Goal: Task Accomplishment & Management: Use online tool/utility

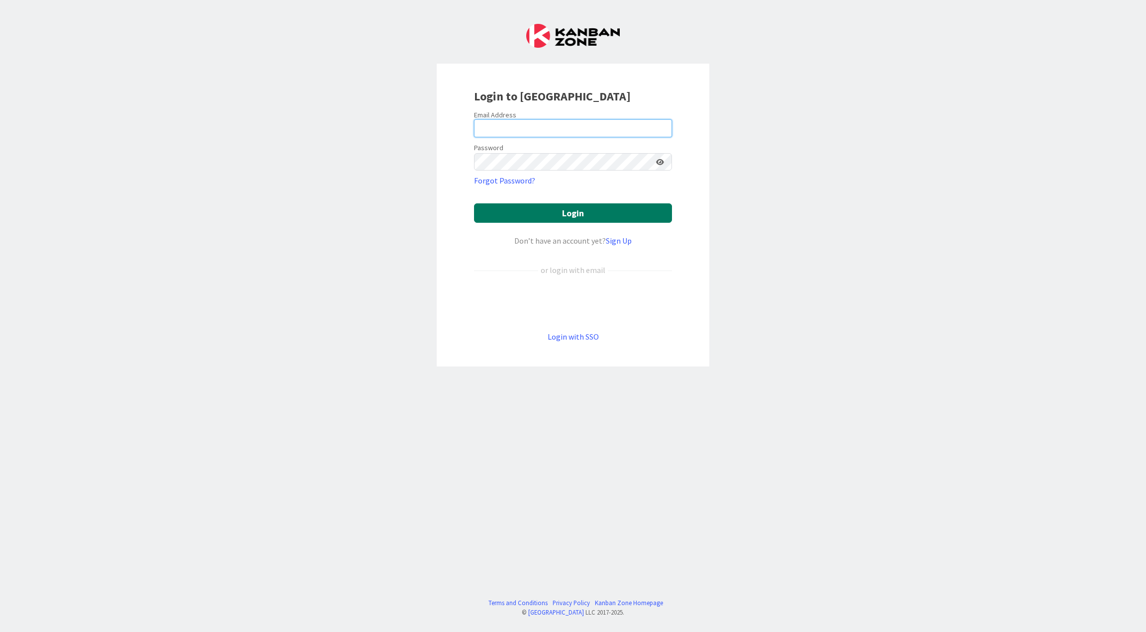
type input "[EMAIL_ADDRESS][PERSON_NAME][DOMAIN_NAME]"
click at [529, 215] on button "Login" at bounding box center [573, 212] width 198 height 19
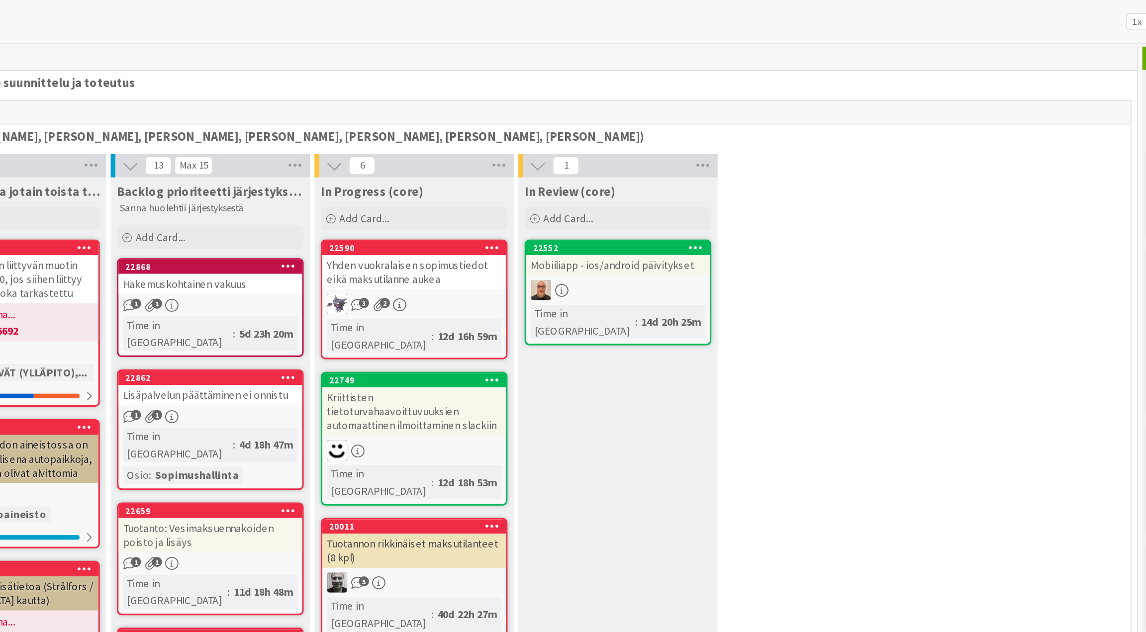
scroll to position [25, 0]
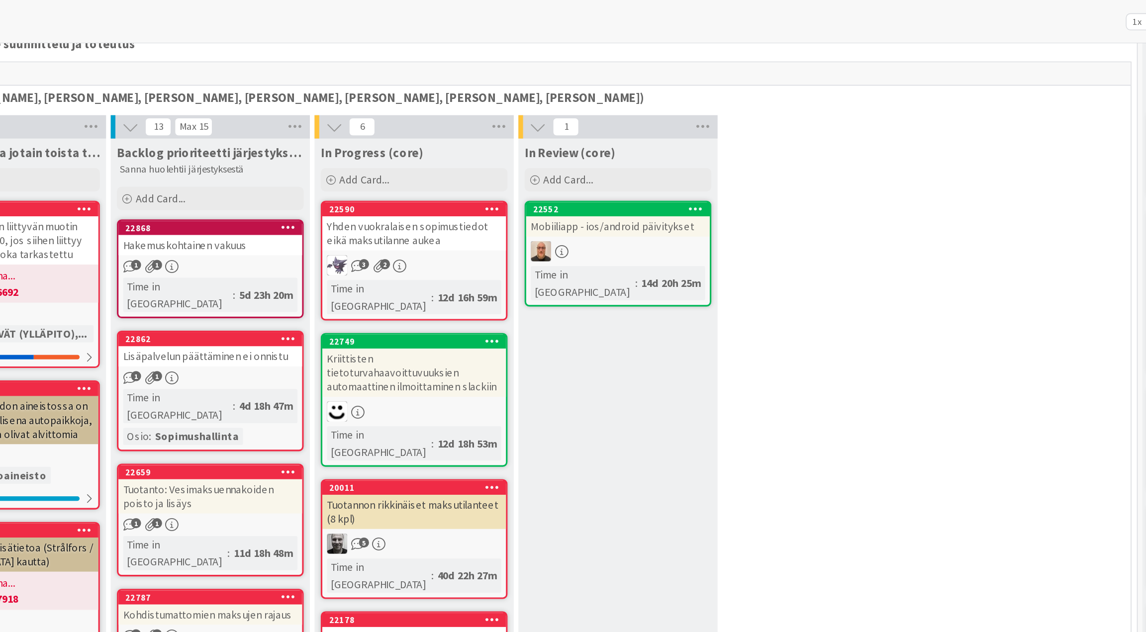
click at [376, 223] on link "22862 Lisäpalvelun päättäminen ei onnistu 1 1 Time in Column : 4d 18h 47m Osio …" at bounding box center [362, 249] width 119 height 77
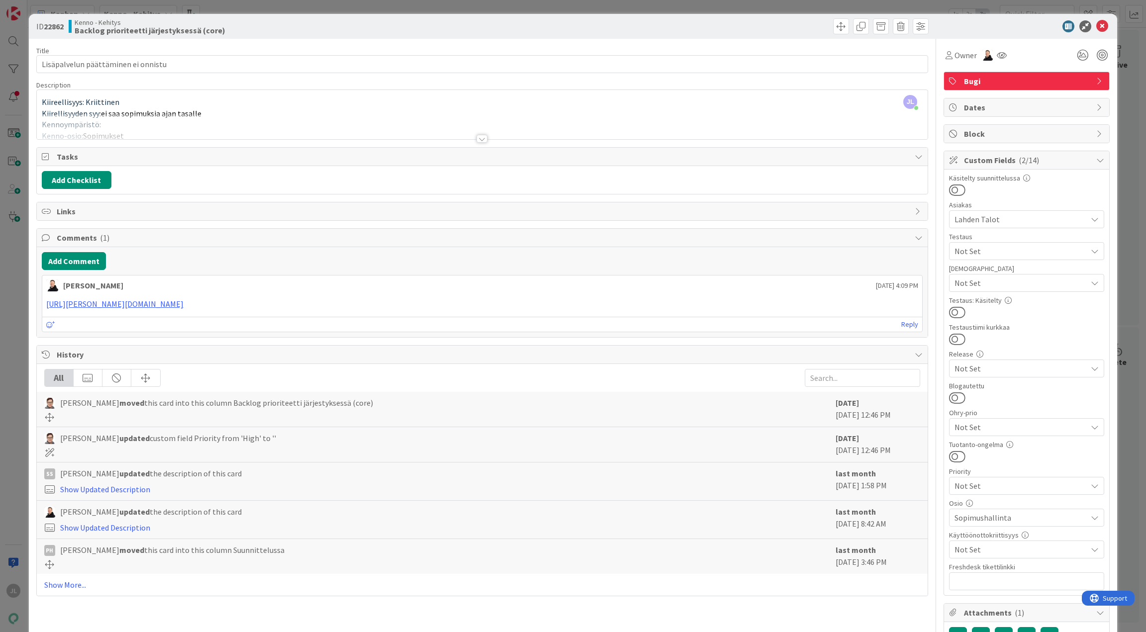
click at [164, 114] on div at bounding box center [483, 126] width 892 height 25
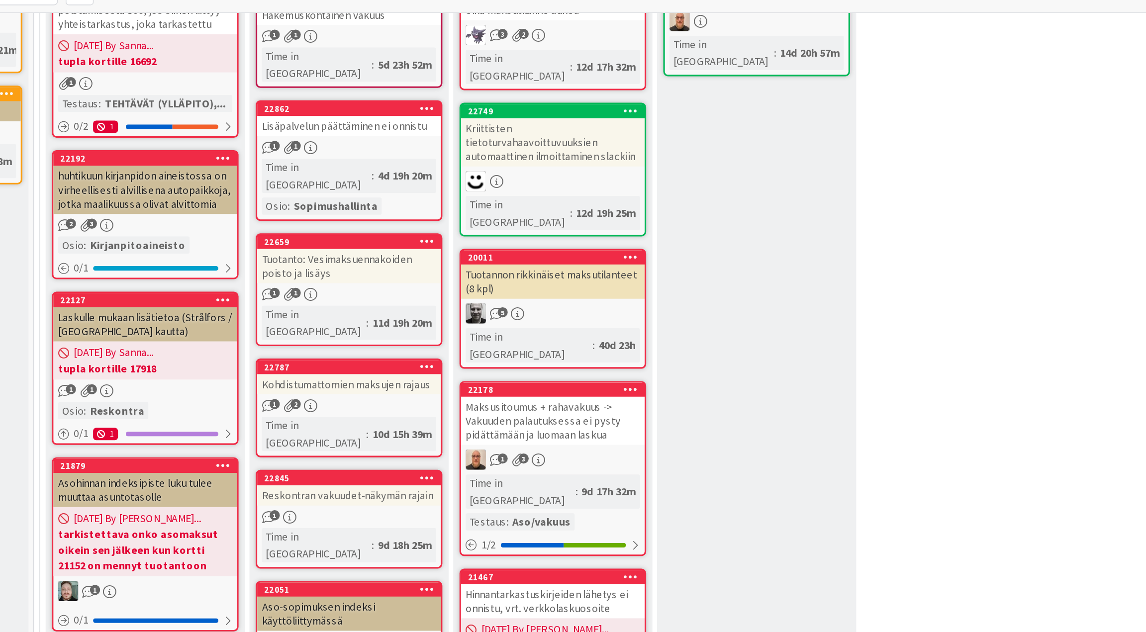
scroll to position [154, 3]
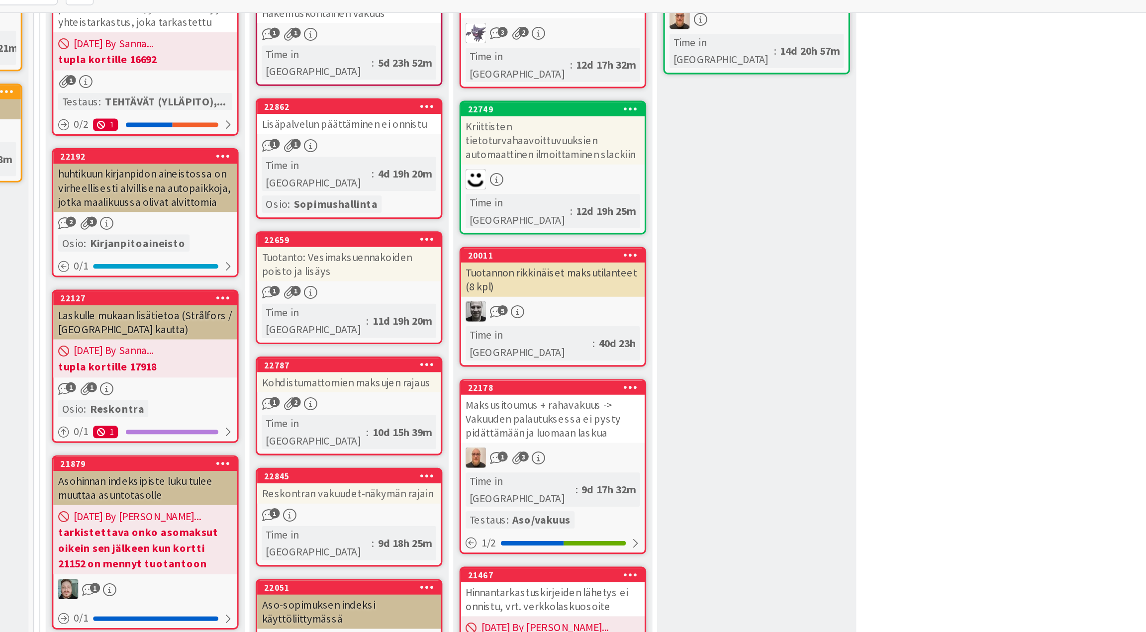
click at [361, 201] on div "Tuotanto: Vesimaksuennakoiden poisto ja lisäys" at bounding box center [362, 212] width 117 height 22
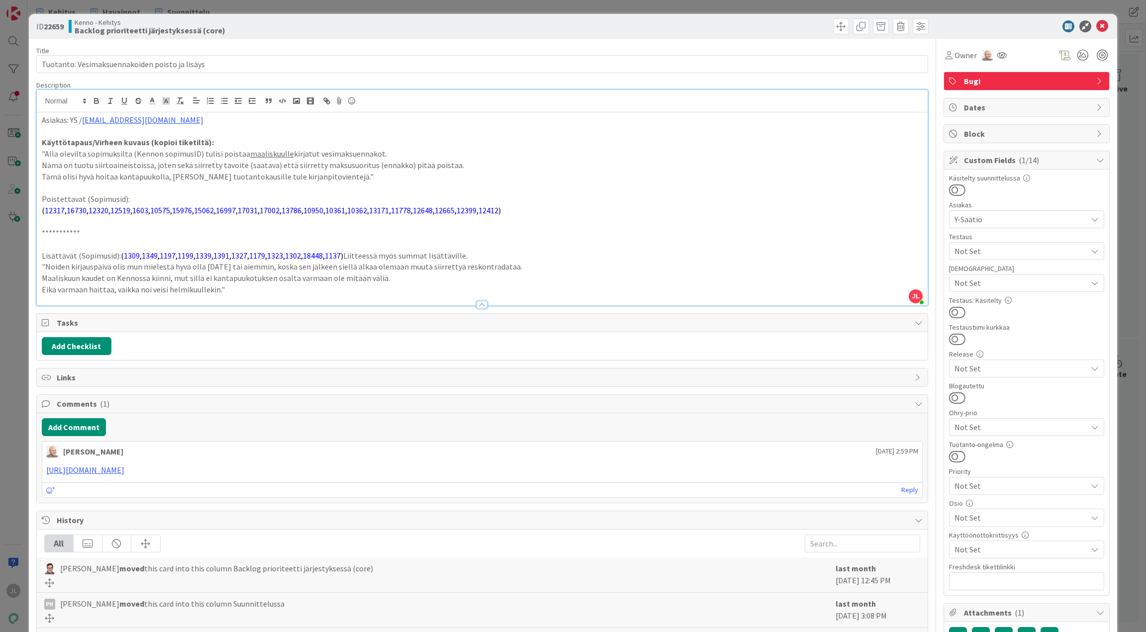
click at [406, 102] on div "**********" at bounding box center [483, 197] width 892 height 215
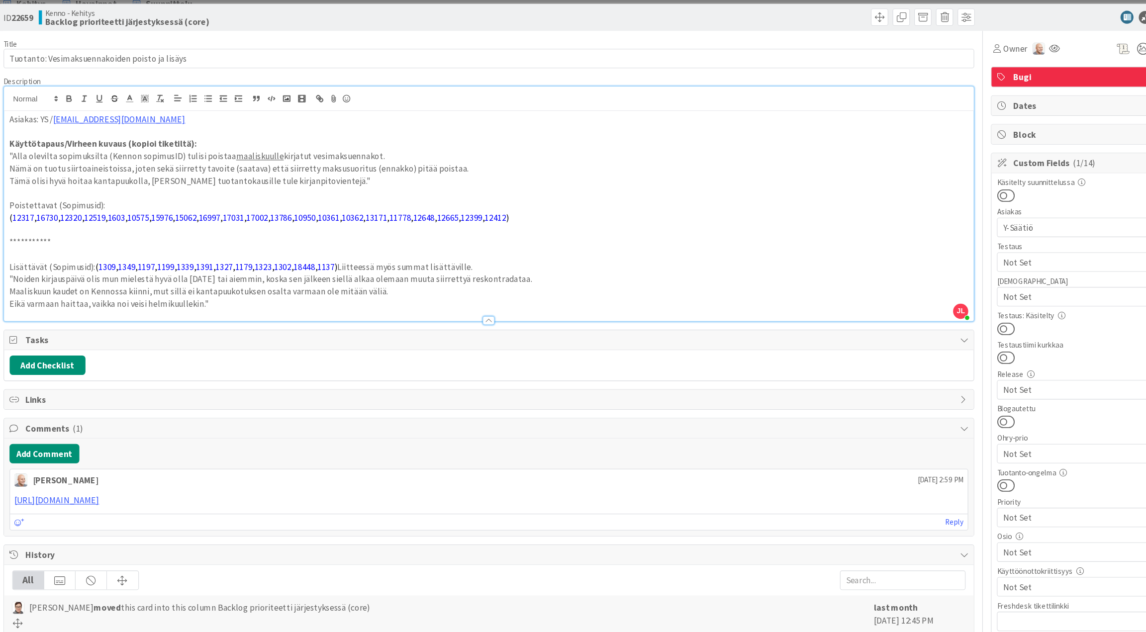
click at [406, 102] on div at bounding box center [483, 99] width 892 height 22
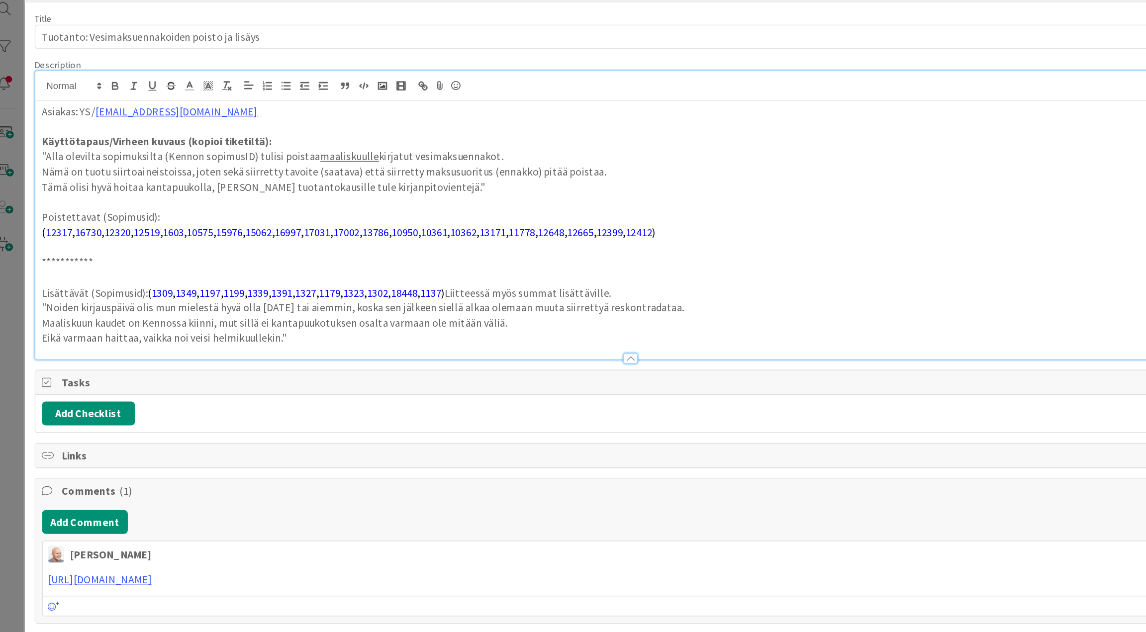
scroll to position [0, 0]
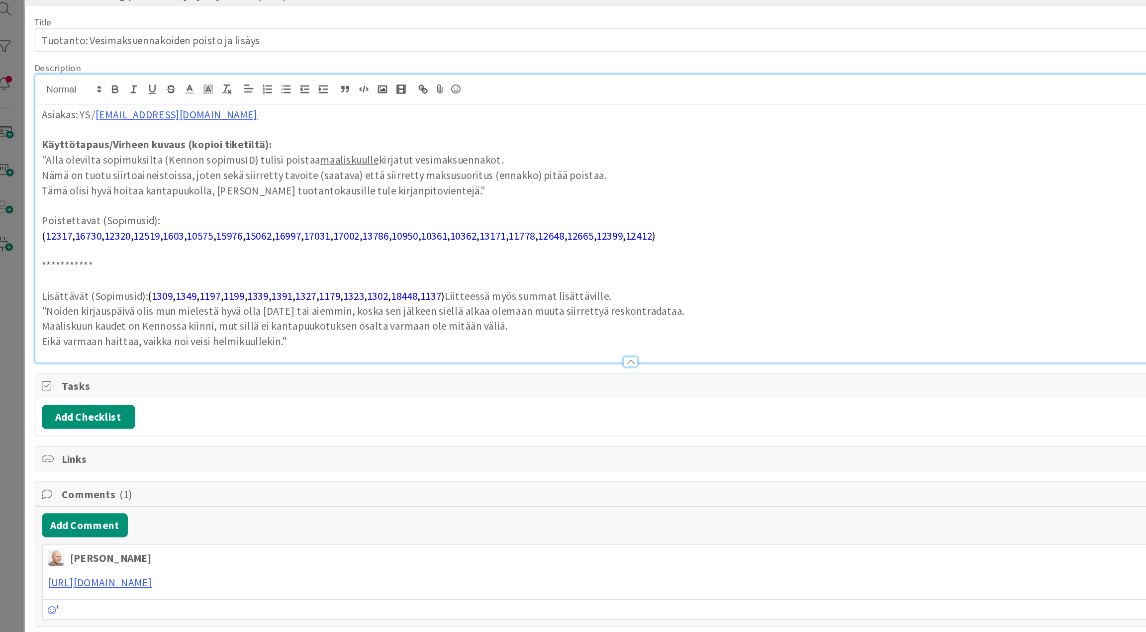
click at [18, 52] on div "**********" at bounding box center [573, 316] width 1146 height 632
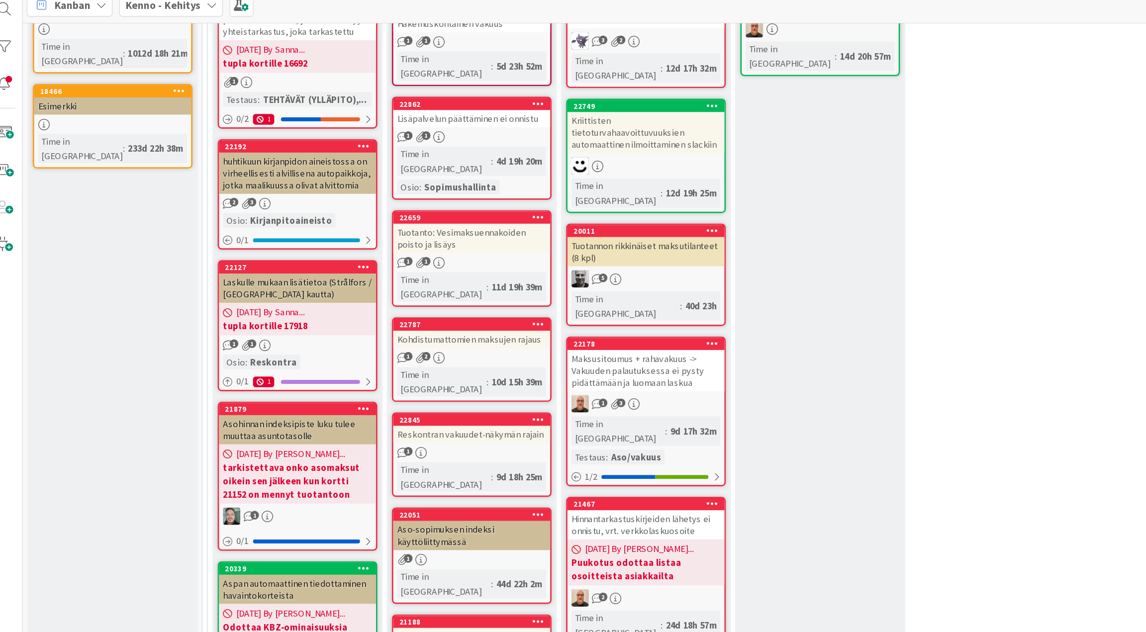
click at [18, 52] on div "JL" at bounding box center [13, 316] width 27 height 632
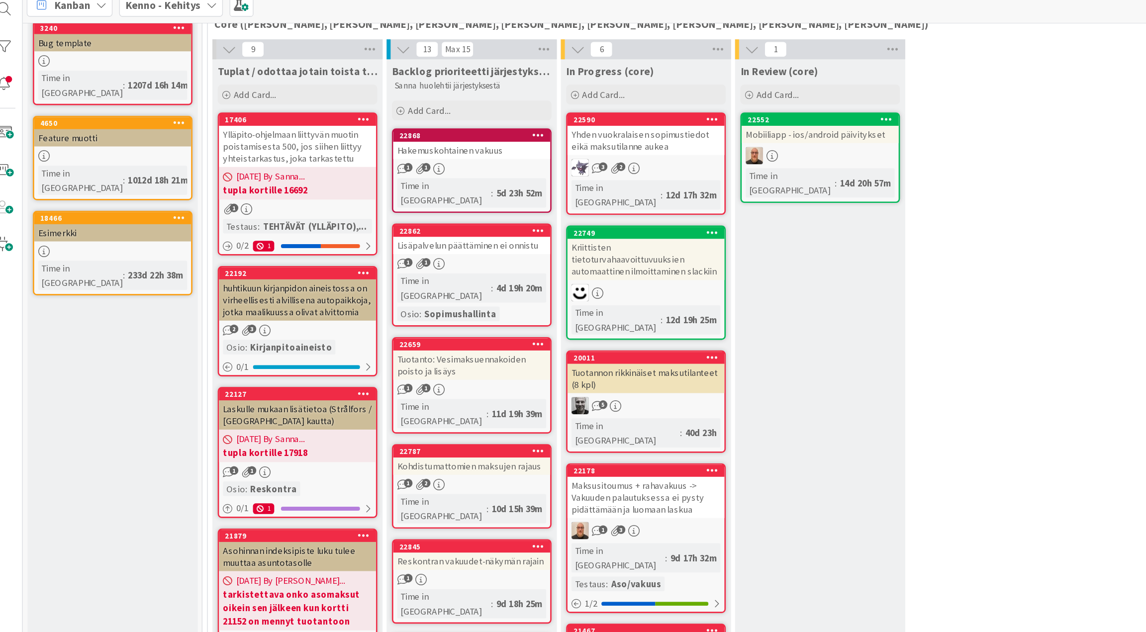
scroll to position [62, 0]
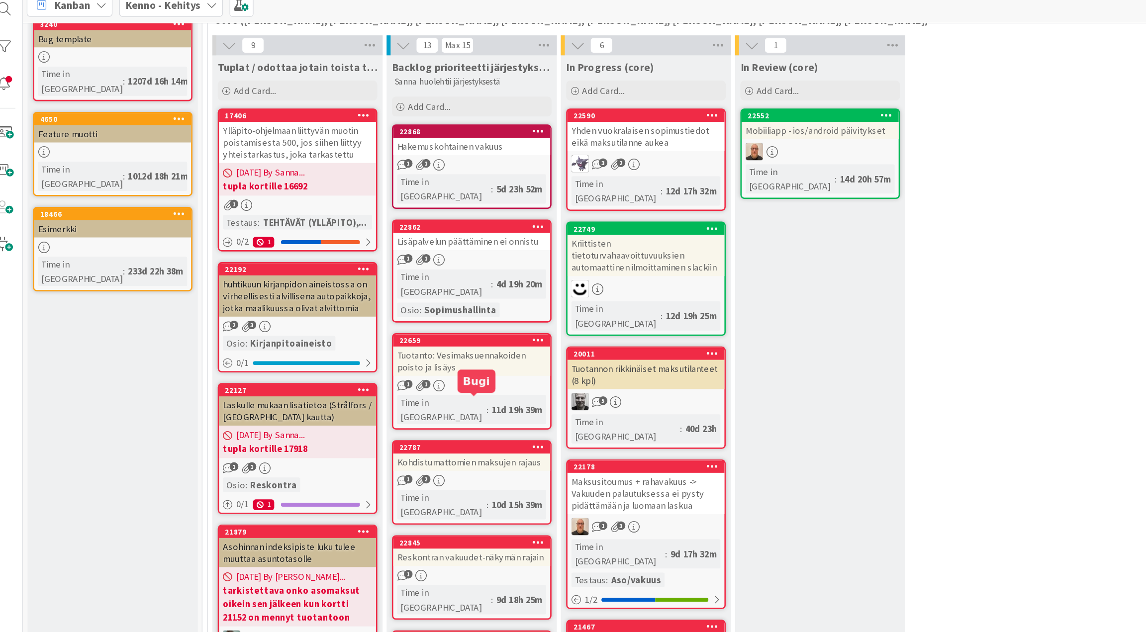
click at [370, 366] on div "22787" at bounding box center [365, 369] width 113 height 7
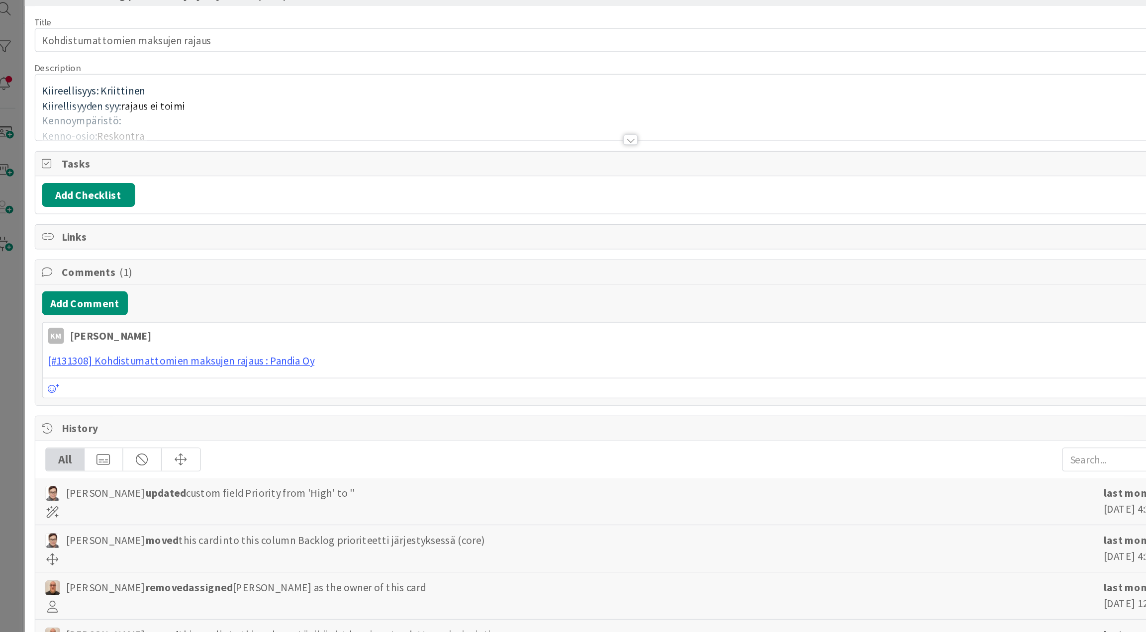
click at [278, 125] on div at bounding box center [483, 126] width 892 height 25
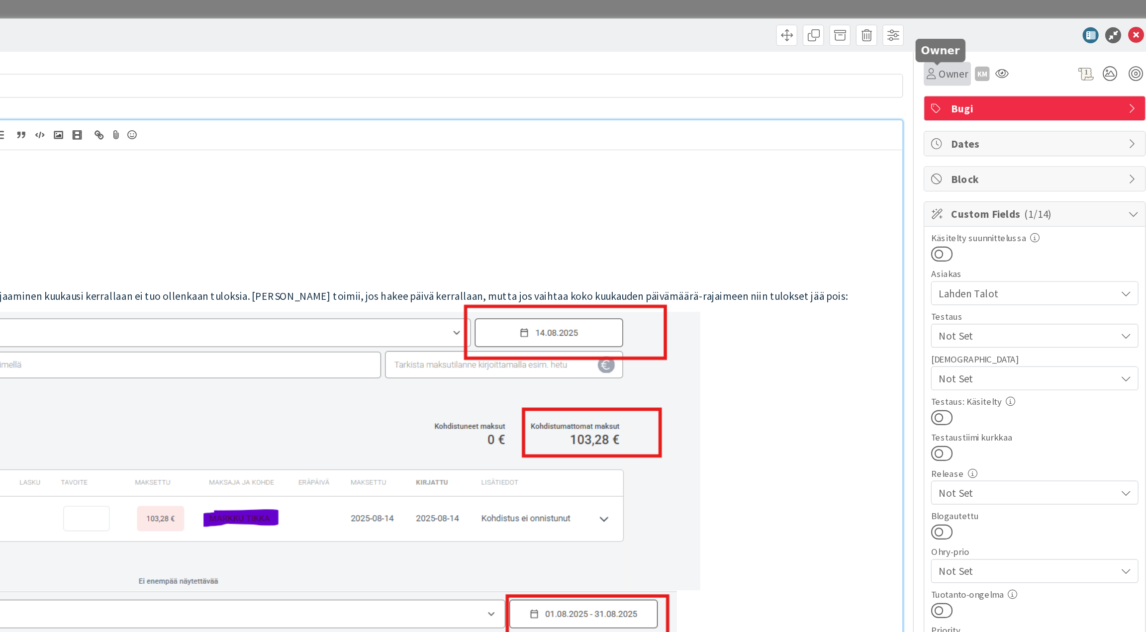
click at [968, 59] on span "Owner" at bounding box center [966, 55] width 22 height 12
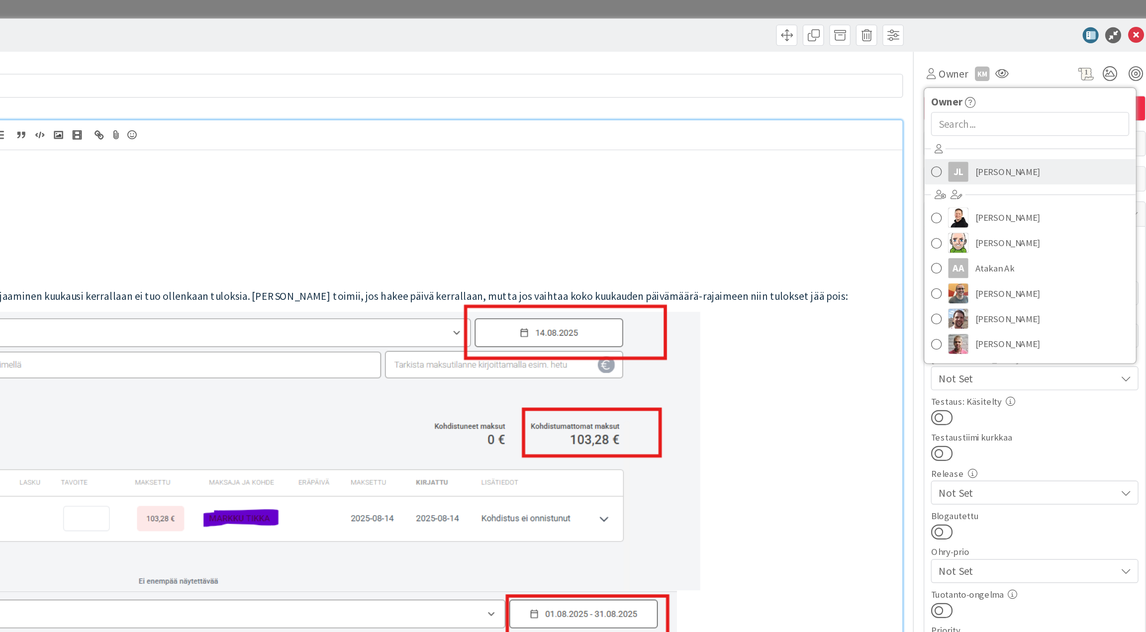
click at [998, 126] on span "[PERSON_NAME]" at bounding box center [1006, 128] width 48 height 15
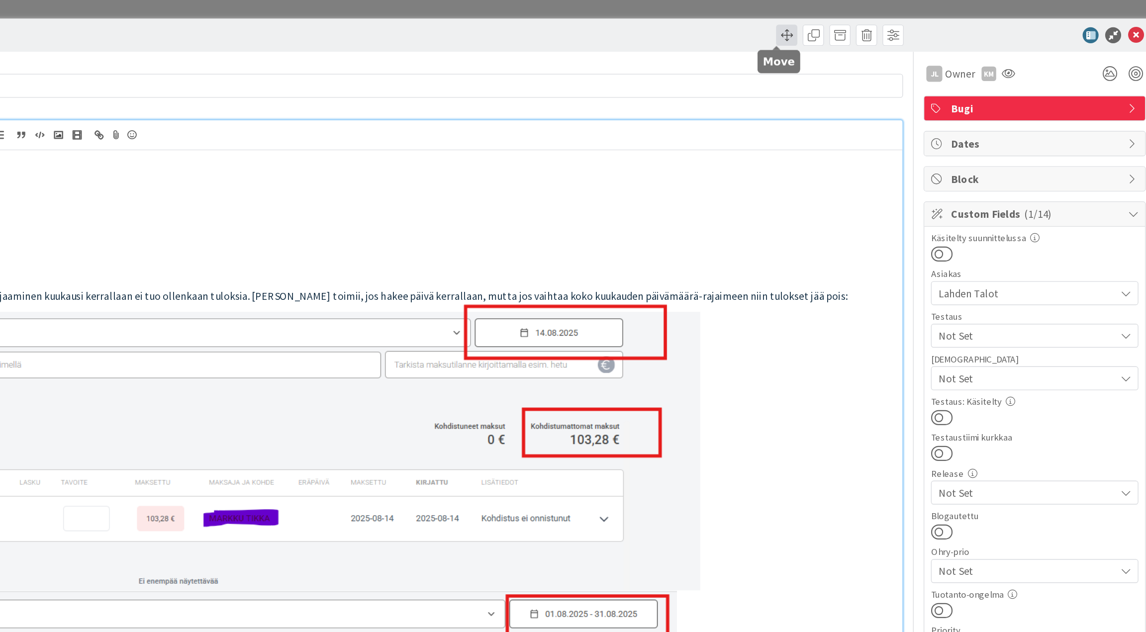
click at [836, 28] on span at bounding box center [841, 26] width 16 height 16
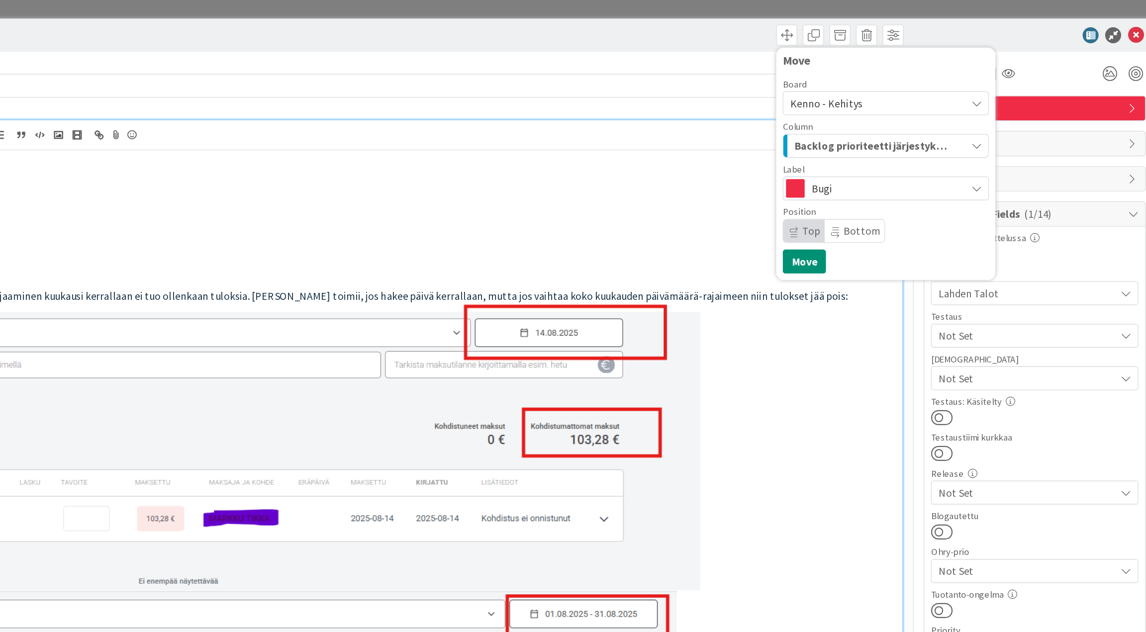
click at [859, 110] on span "Backlog prioriteetti järjestyksessä (core)" at bounding box center [904, 108] width 114 height 13
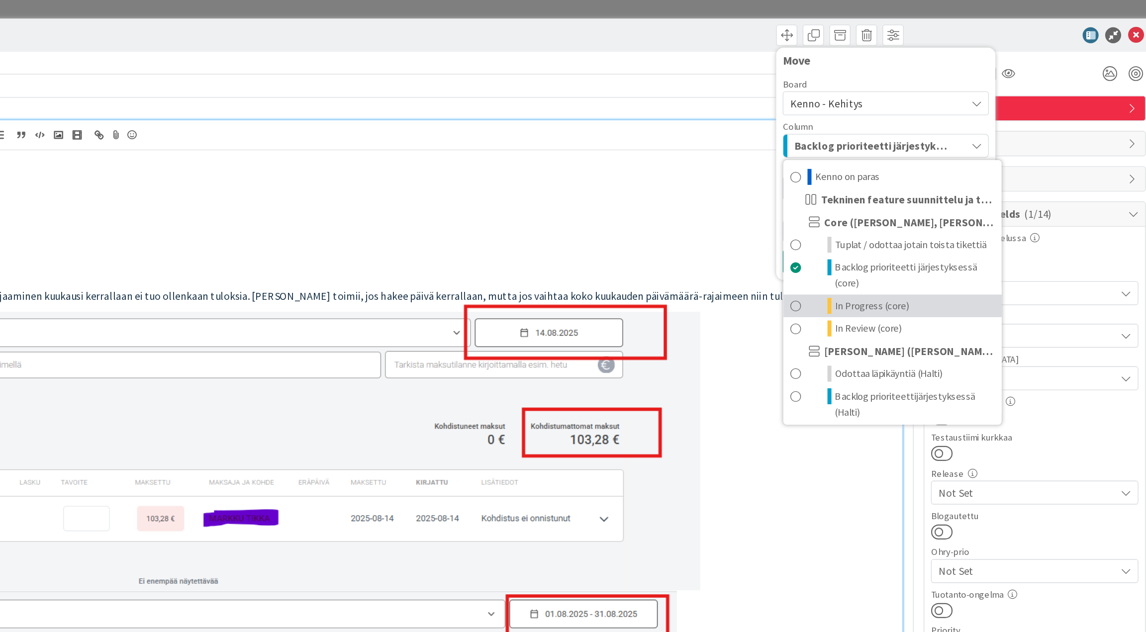
click at [888, 223] on span "In Progress (core)" at bounding box center [905, 229] width 56 height 12
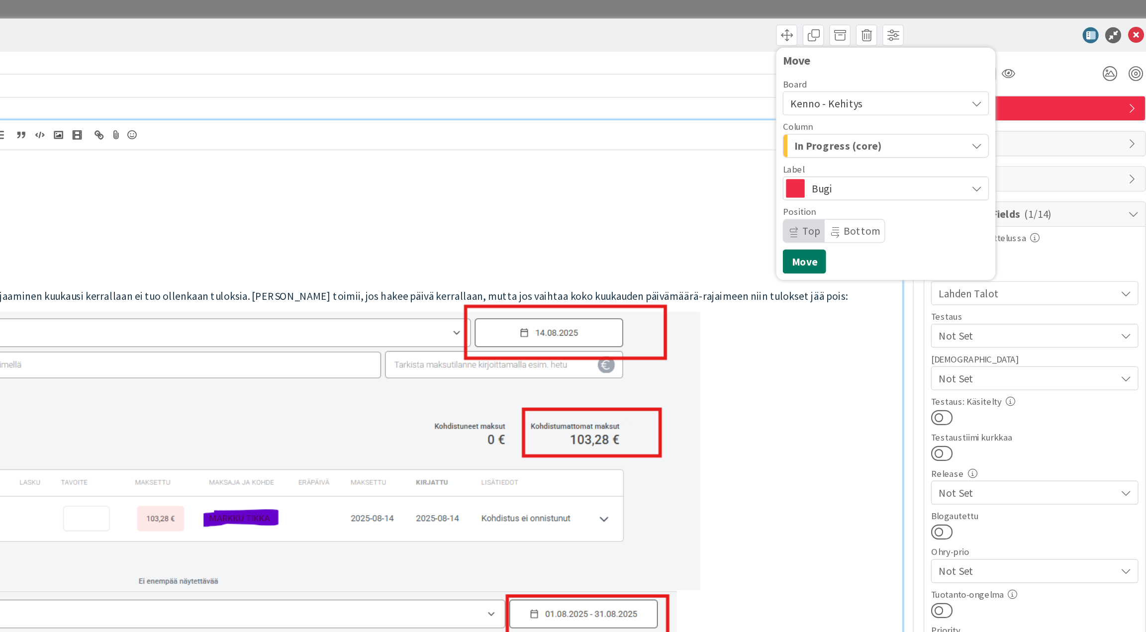
click at [846, 200] on button "Move" at bounding box center [854, 196] width 32 height 18
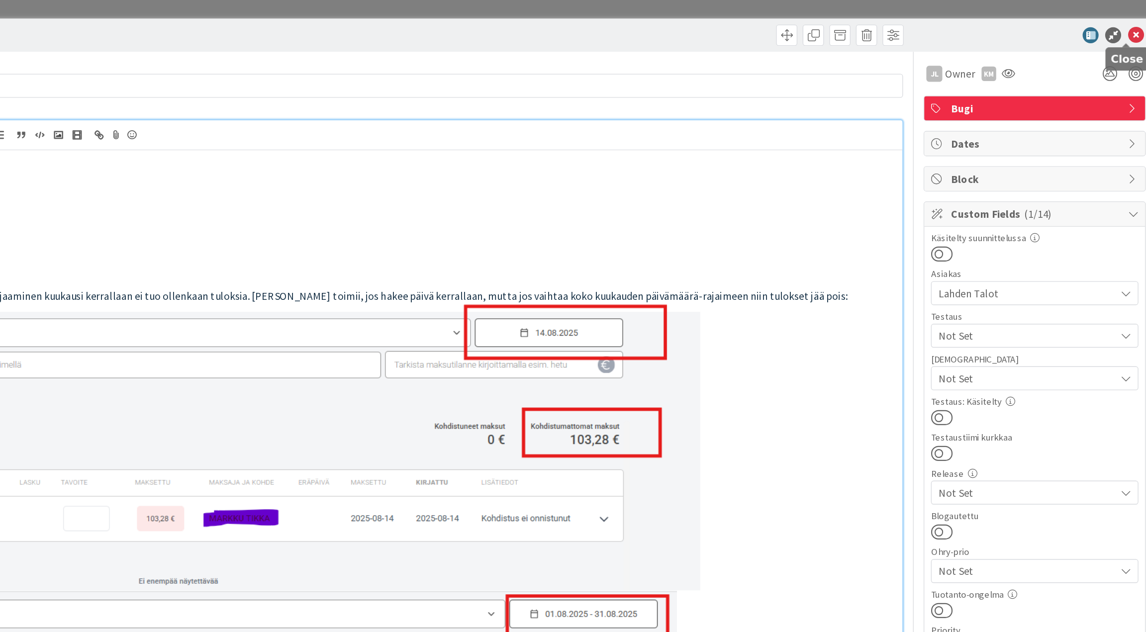
click at [1097, 29] on icon at bounding box center [1103, 26] width 12 height 12
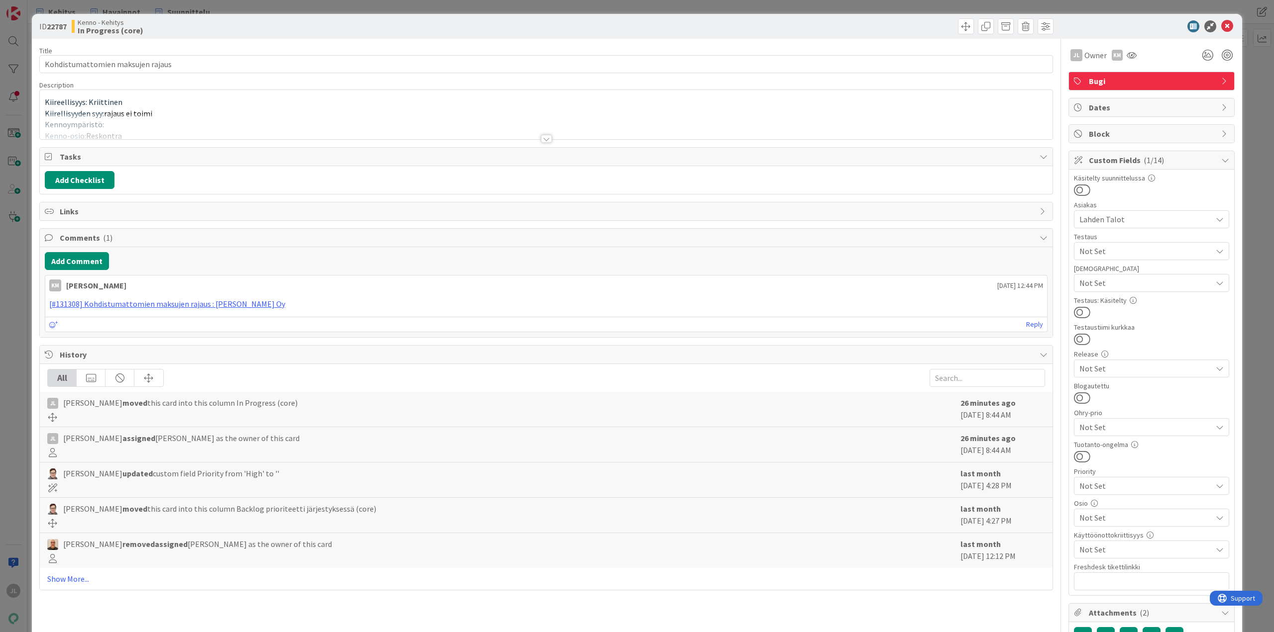
click at [402, 129] on div at bounding box center [546, 126] width 1012 height 25
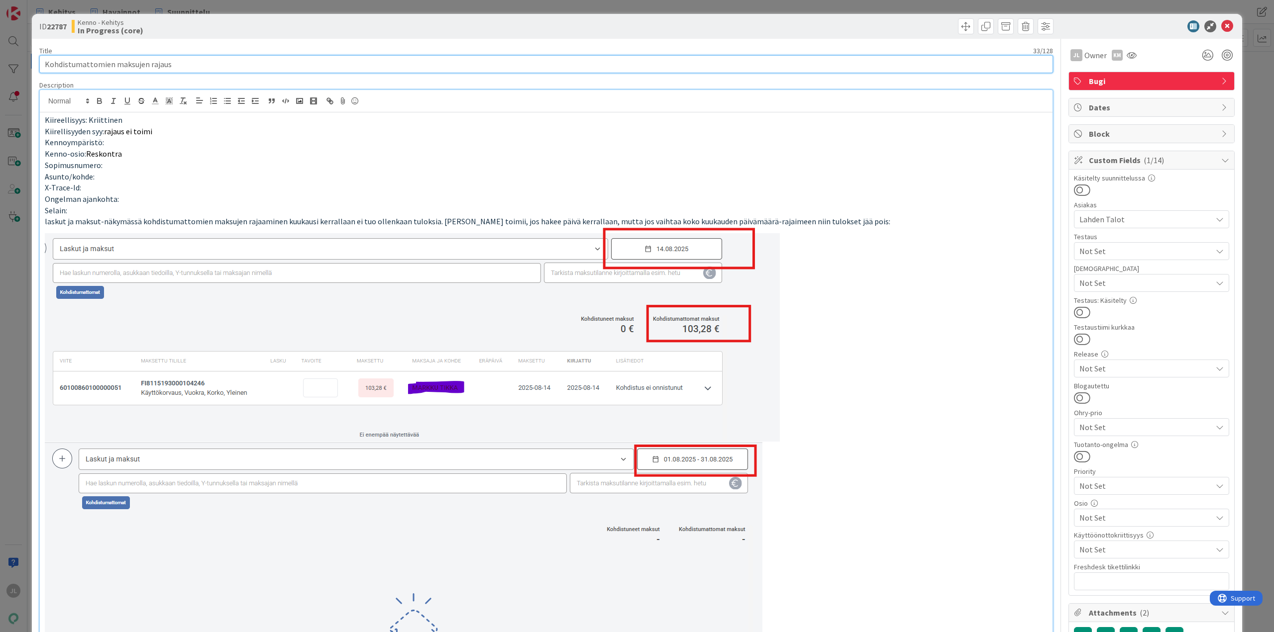
click at [162, 61] on input "Kohdistumattomien maksujen rajaus" at bounding box center [545, 64] width 1013 height 18
click at [114, 61] on input "Kohdistumattomien maksujen rajaus" at bounding box center [545, 64] width 1013 height 18
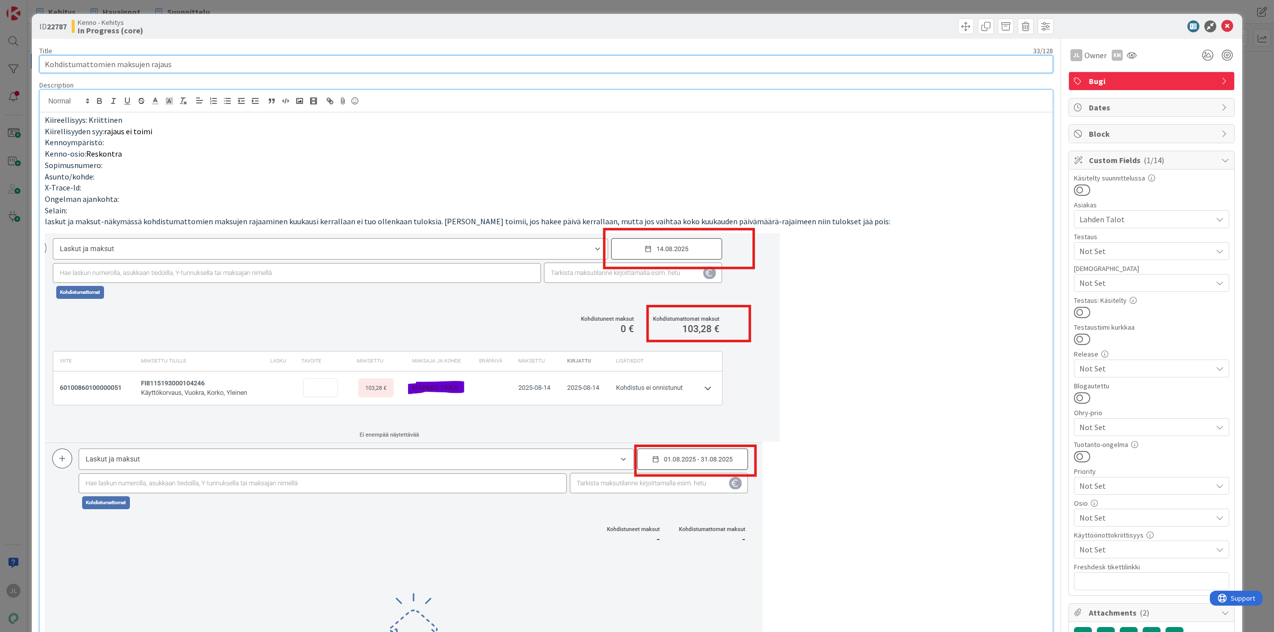
click at [114, 61] on input "Kohdistumattomien maksujen rajaus" at bounding box center [545, 64] width 1013 height 18
click at [115, 62] on input "Kohdistumattomien maksujen rajaus" at bounding box center [545, 64] width 1013 height 18
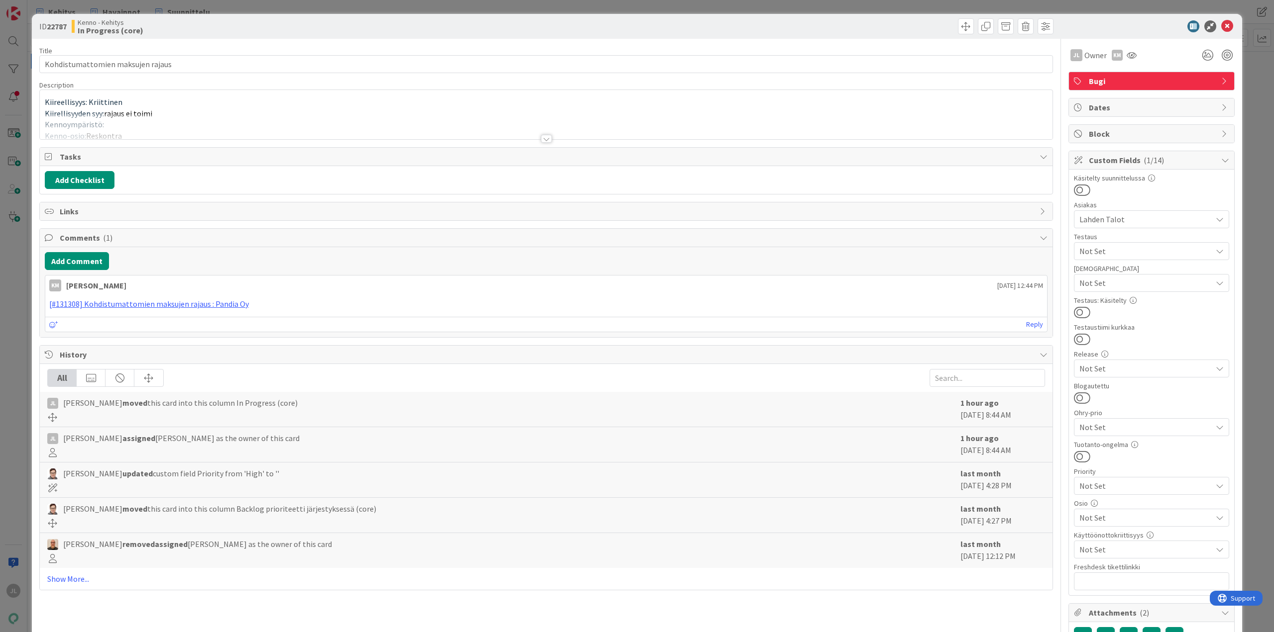
click at [247, 118] on div at bounding box center [546, 126] width 1012 height 25
